Goal: Transaction & Acquisition: Purchase product/service

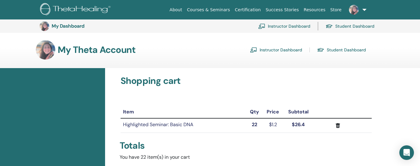
scroll to position [171, 0]
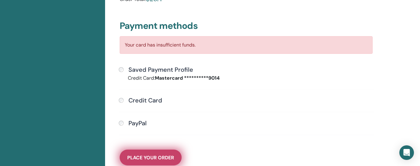
click at [161, 153] on button "Place Your Order" at bounding box center [151, 157] width 62 height 16
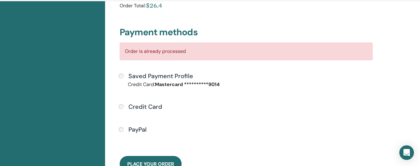
scroll to position [166, 0]
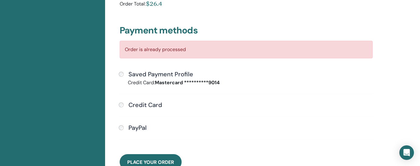
click at [149, 105] on h4 "Credit Card" at bounding box center [145, 104] width 34 height 7
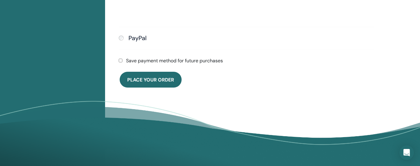
scroll to position [334, 0]
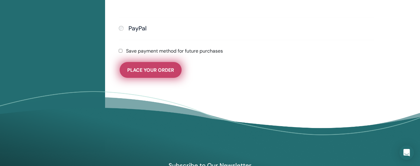
click at [158, 76] on button "Place Your Order" at bounding box center [151, 70] width 62 height 16
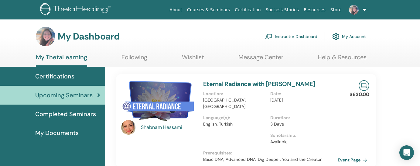
click at [297, 37] on link "Instructor Dashboard" at bounding box center [291, 36] width 52 height 13
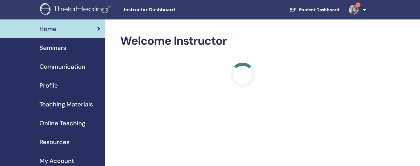
click at [356, 8] on img at bounding box center [354, 10] width 10 height 10
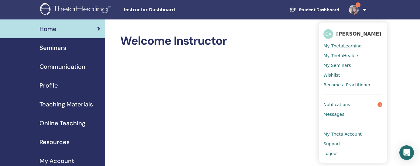
click at [358, 101] on link "Notifications 1" at bounding box center [352, 105] width 59 height 10
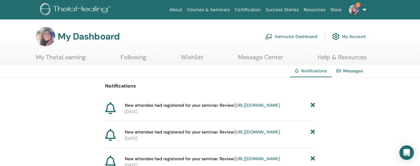
click at [172, 28] on div "My Dashboard Instructor Dashboard My Account" at bounding box center [201, 36] width 330 height 19
click at [360, 8] on span "1" at bounding box center [353, 9] width 15 height 5
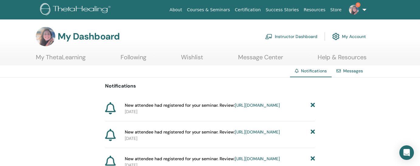
click at [359, 9] on span "1" at bounding box center [353, 9] width 15 height 5
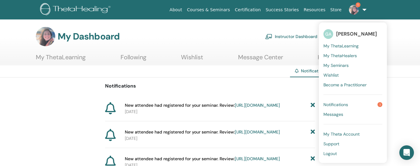
click at [280, 104] on span "New attendee had registered for your seminar. Review: https://member.thetaheali…" at bounding box center [202, 105] width 155 height 6
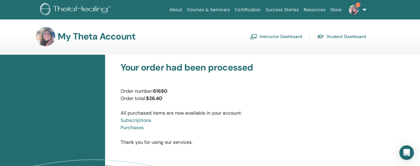
click at [332, 38] on link "Student Dashboard" at bounding box center [341, 37] width 49 height 10
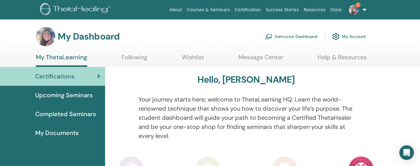
click at [209, 119] on p "Your journey starts here; welcome to ThetaLearning HQ. Learn the world-renowned…" at bounding box center [245, 118] width 215 height 46
click at [353, 11] on img at bounding box center [354, 10] width 10 height 10
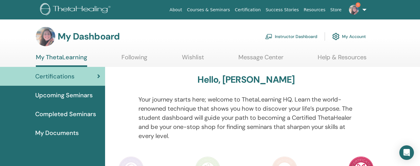
click at [359, 10] on span "1" at bounding box center [353, 9] width 15 height 5
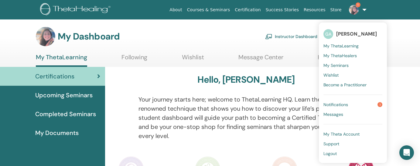
click at [283, 66] on ul "My ThetaLearning Following Wishlist Message Center Help & Resources" at bounding box center [201, 59] width 331 height 13
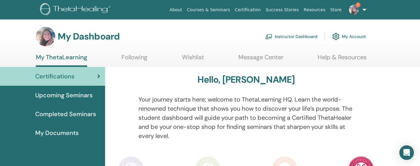
click at [357, 12] on img at bounding box center [354, 10] width 10 height 10
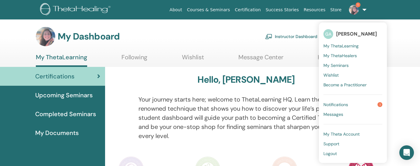
click at [272, 107] on p "Your journey starts here; welcome to ThetaLearning HQ. Learn the world-renowned…" at bounding box center [245, 118] width 215 height 46
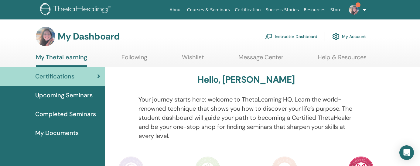
click at [273, 111] on p "Your journey starts here; welcome to ThetaLearning HQ. Learn the world-renowned…" at bounding box center [245, 118] width 215 height 46
click at [356, 9] on img at bounding box center [354, 10] width 10 height 10
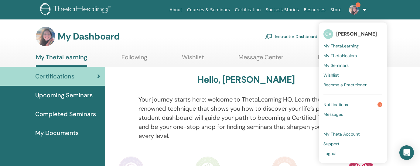
click at [350, 104] on link "Notifications 1" at bounding box center [352, 105] width 59 height 10
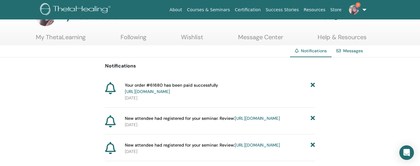
scroll to position [27, 0]
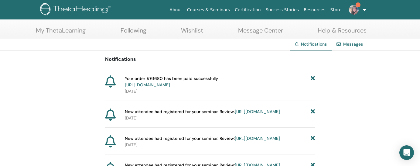
click at [358, 6] on span "1" at bounding box center [357, 4] width 5 height 5
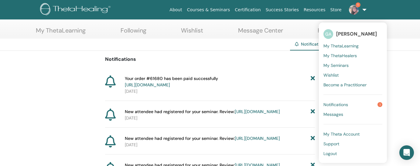
click at [358, 6] on span "1" at bounding box center [357, 4] width 5 height 5
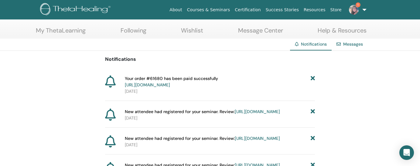
click at [357, 6] on span "1" at bounding box center [357, 4] width 5 height 5
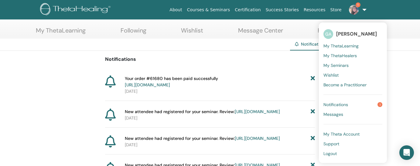
click at [357, 6] on span "1" at bounding box center [357, 4] width 5 height 5
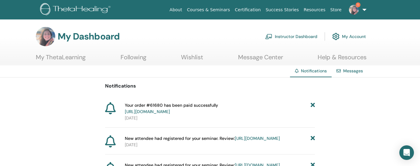
scroll to position [0, 0]
click at [353, 9] on img at bounding box center [354, 10] width 10 height 10
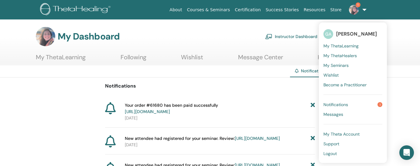
click at [353, 9] on img at bounding box center [354, 10] width 10 height 10
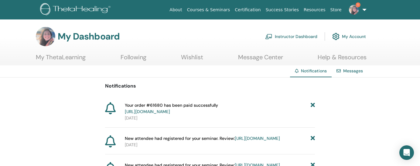
click at [353, 9] on img at bounding box center [354, 10] width 10 height 10
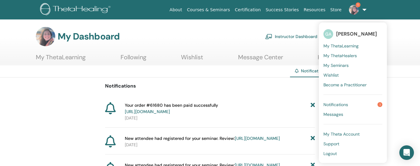
click at [391, 34] on div "My Dashboard Instructor Dashboard My Account" at bounding box center [220, 36] width 399 height 19
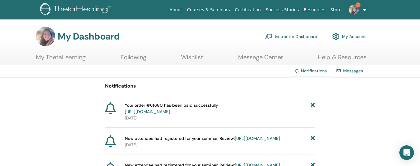
click at [356, 9] on img at bounding box center [354, 10] width 10 height 10
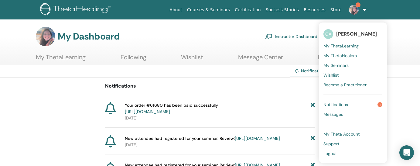
click at [228, 29] on div "My Dashboard Instructor Dashboard My Account" at bounding box center [201, 36] width 330 height 19
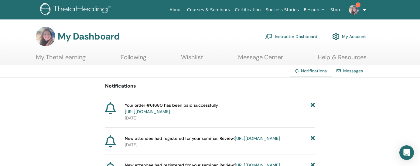
click at [212, 42] on div "My Dashboard Instructor Dashboard My Account" at bounding box center [201, 36] width 330 height 19
click at [219, 45] on div "My Dashboard Instructor Dashboard My Account" at bounding box center [201, 36] width 330 height 19
click at [359, 11] on span "1" at bounding box center [353, 9] width 15 height 5
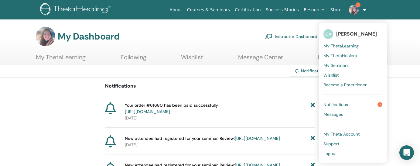
click at [347, 102] on span "Notifications" at bounding box center [335, 104] width 25 height 5
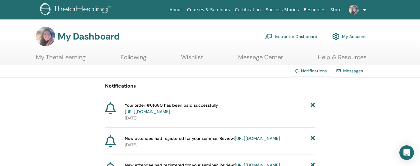
click at [398, 55] on section "My Dashboard Instructor Dashboard My Account My ThetaLearning Following Wishlist" at bounding box center [210, 46] width 420 height 39
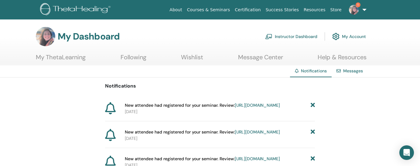
click at [355, 10] on img at bounding box center [354, 10] width 10 height 10
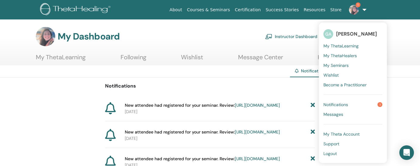
click at [355, 104] on link "Notifications 1" at bounding box center [352, 105] width 59 height 10
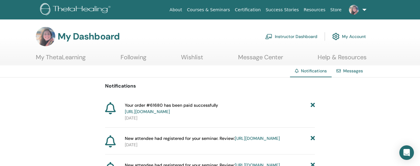
click at [359, 12] on link at bounding box center [356, 9] width 25 height 19
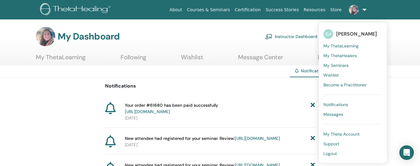
click at [346, 65] on span "My Seminars" at bounding box center [335, 65] width 25 height 5
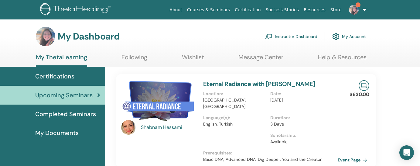
click at [296, 36] on link "Instructor Dashboard" at bounding box center [291, 36] width 52 height 13
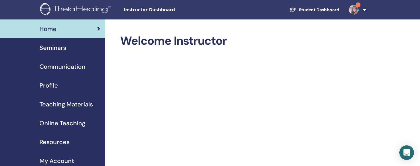
click at [60, 53] on link "Seminars" at bounding box center [52, 47] width 105 height 19
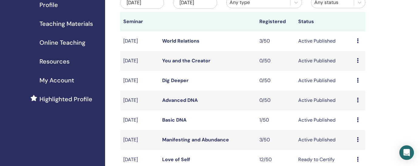
scroll to position [81, 0]
